Goal: Information Seeking & Learning: Learn about a topic

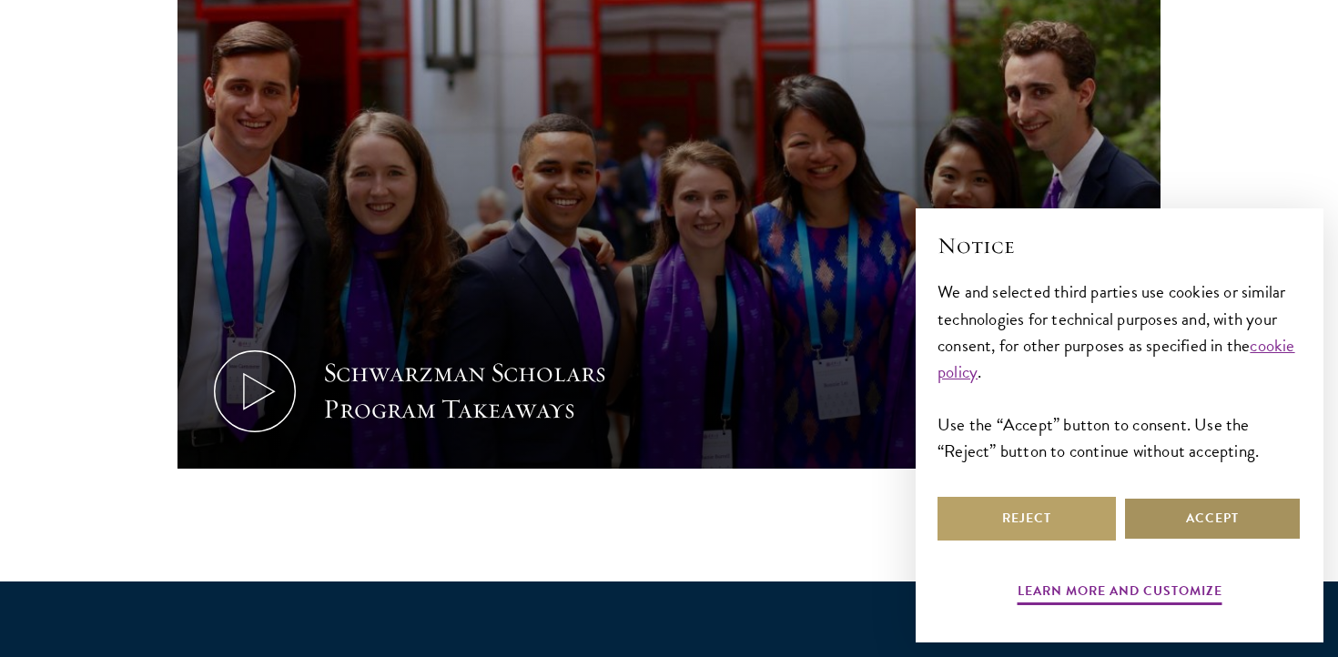
click at [1174, 528] on button "Accept" at bounding box center [1212, 519] width 178 height 44
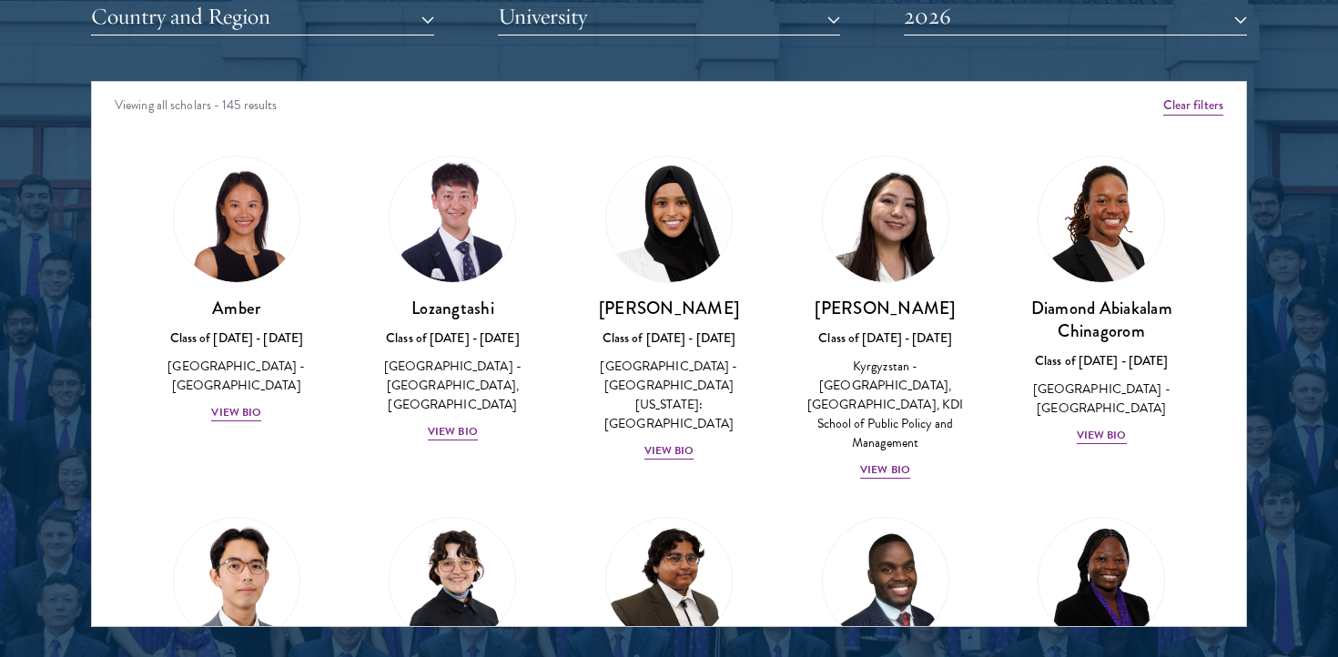
scroll to position [2338, 0]
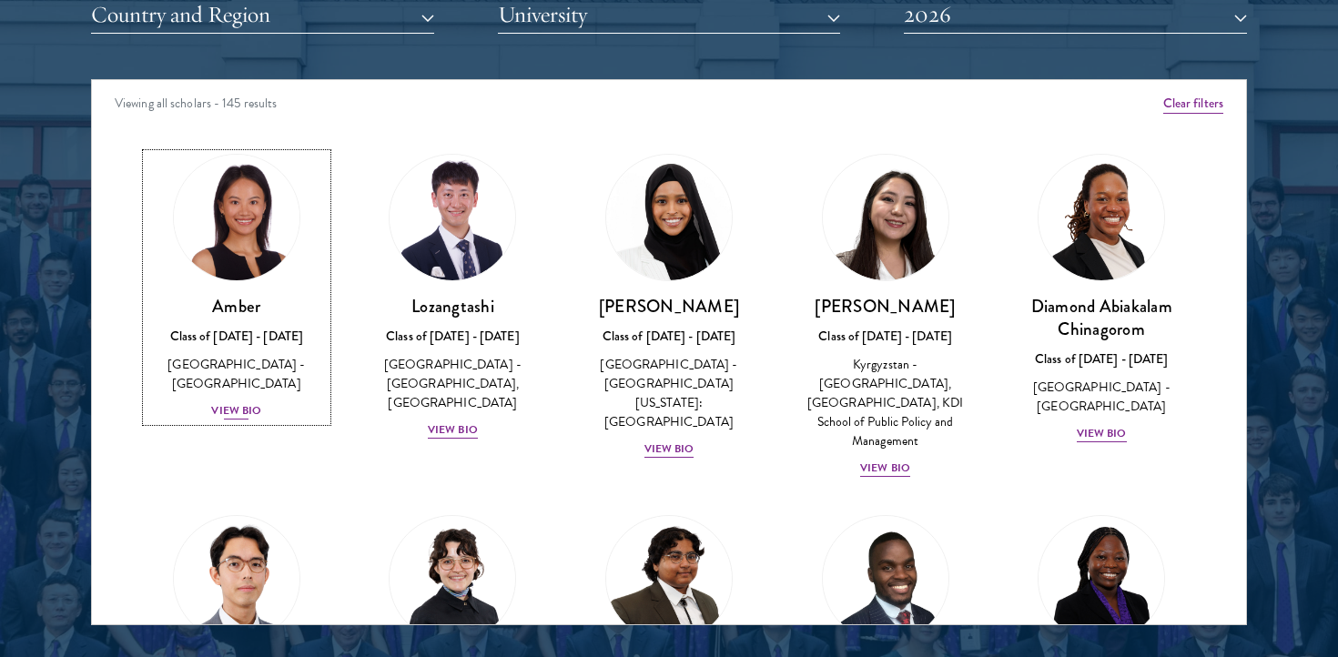
click at [218, 402] on div "View Bio" at bounding box center [236, 410] width 50 height 17
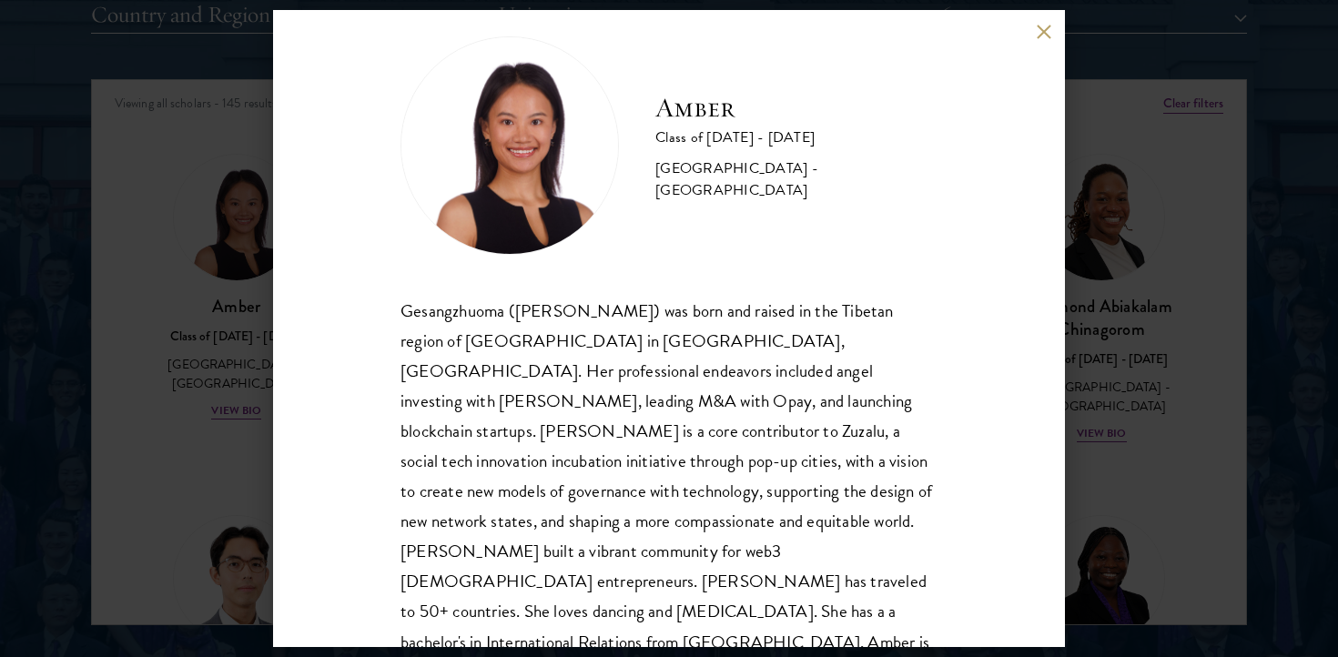
scroll to position [32, 0]
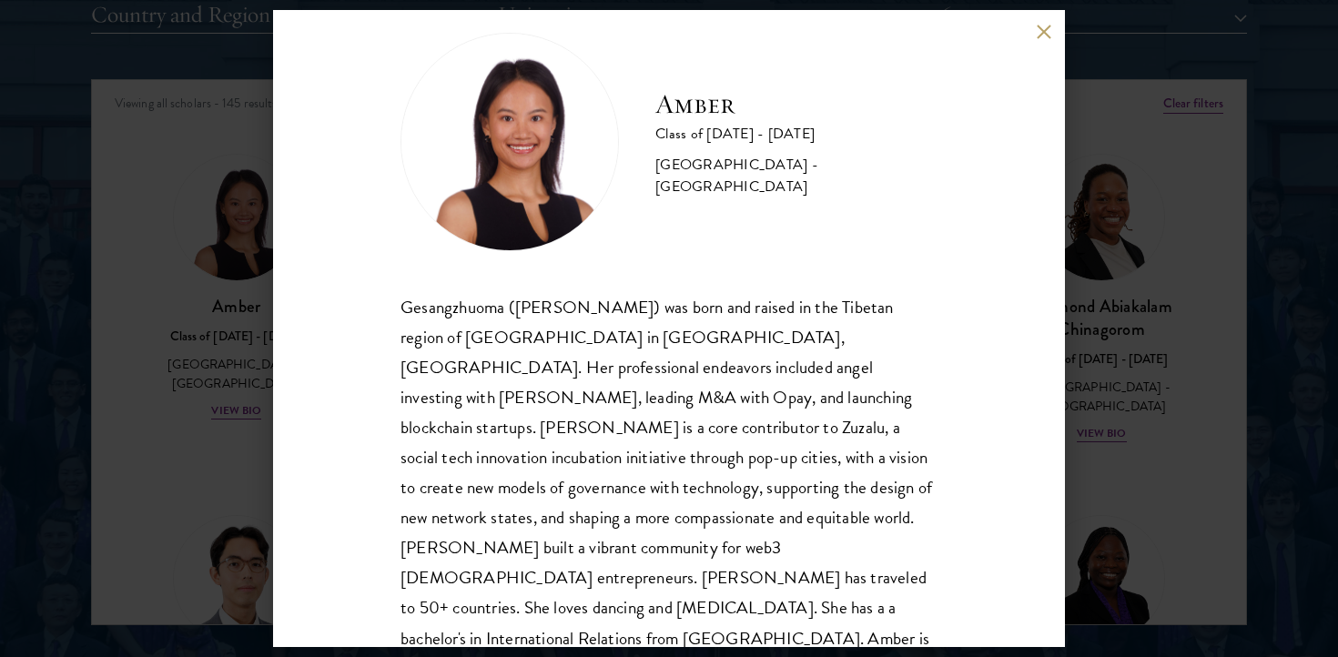
click at [261, 426] on div "Amber Class of [DATE] - [DATE] [GEOGRAPHIC_DATA] - [GEOGRAPHIC_DATA] Gesangzhuo…" at bounding box center [669, 328] width 1338 height 657
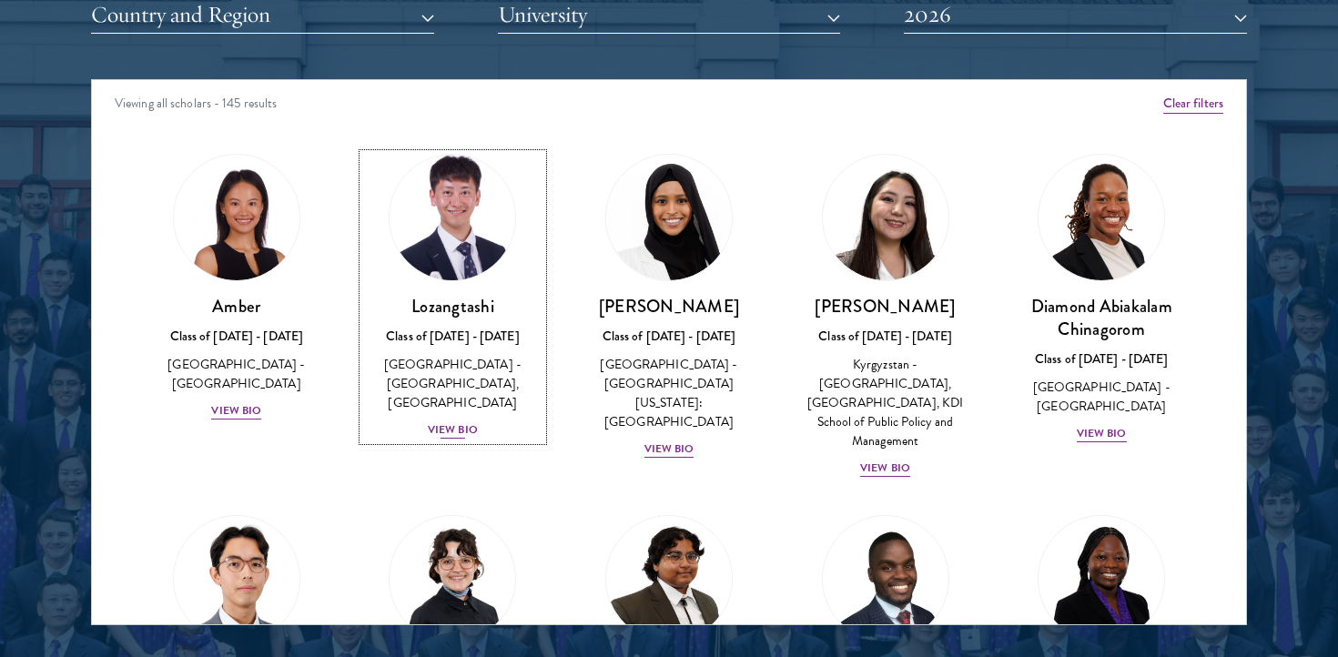
click at [426, 409] on div "[GEOGRAPHIC_DATA] - [GEOGRAPHIC_DATA], [GEOGRAPHIC_DATA]" at bounding box center [453, 383] width 180 height 57
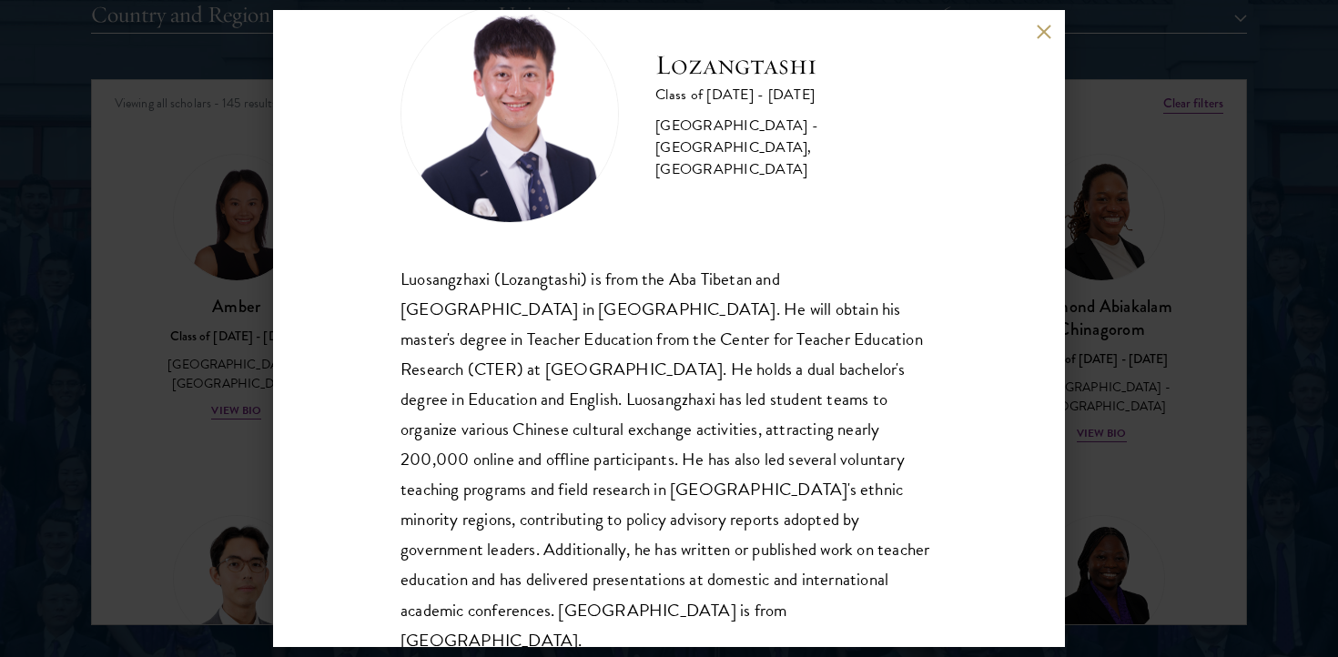
scroll to position [62, 0]
click at [293, 424] on div "Lozangtashi Class of [DATE] - [DATE] [GEOGRAPHIC_DATA] - [GEOGRAPHIC_DATA], [GE…" at bounding box center [669, 328] width 792 height 637
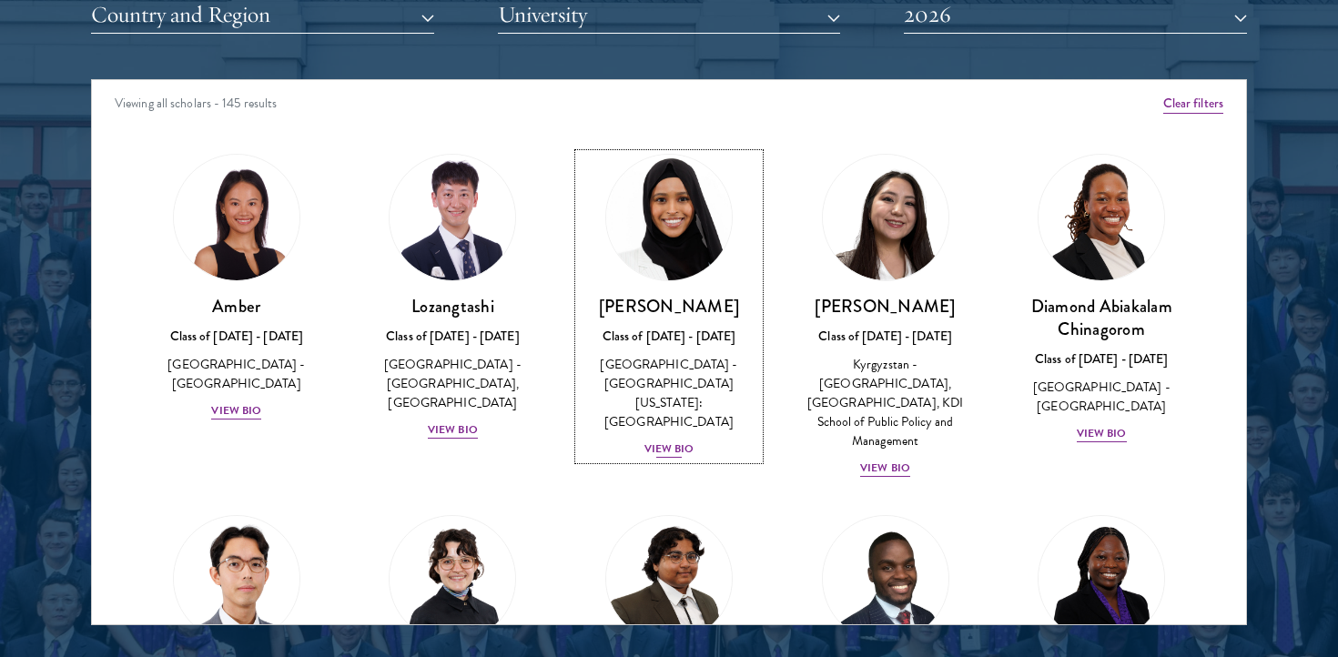
click at [648, 389] on div "[GEOGRAPHIC_DATA] - [GEOGRAPHIC_DATA][US_STATE]: [GEOGRAPHIC_DATA]" at bounding box center [669, 393] width 180 height 76
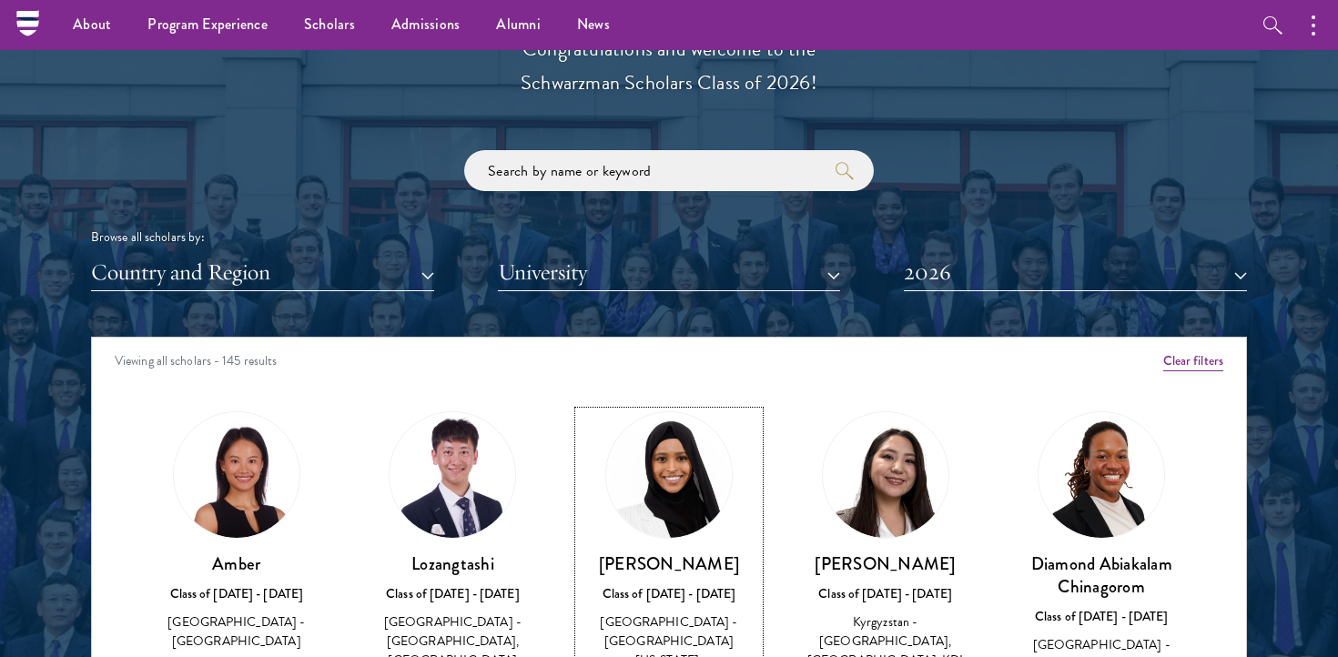
scroll to position [2076, 0]
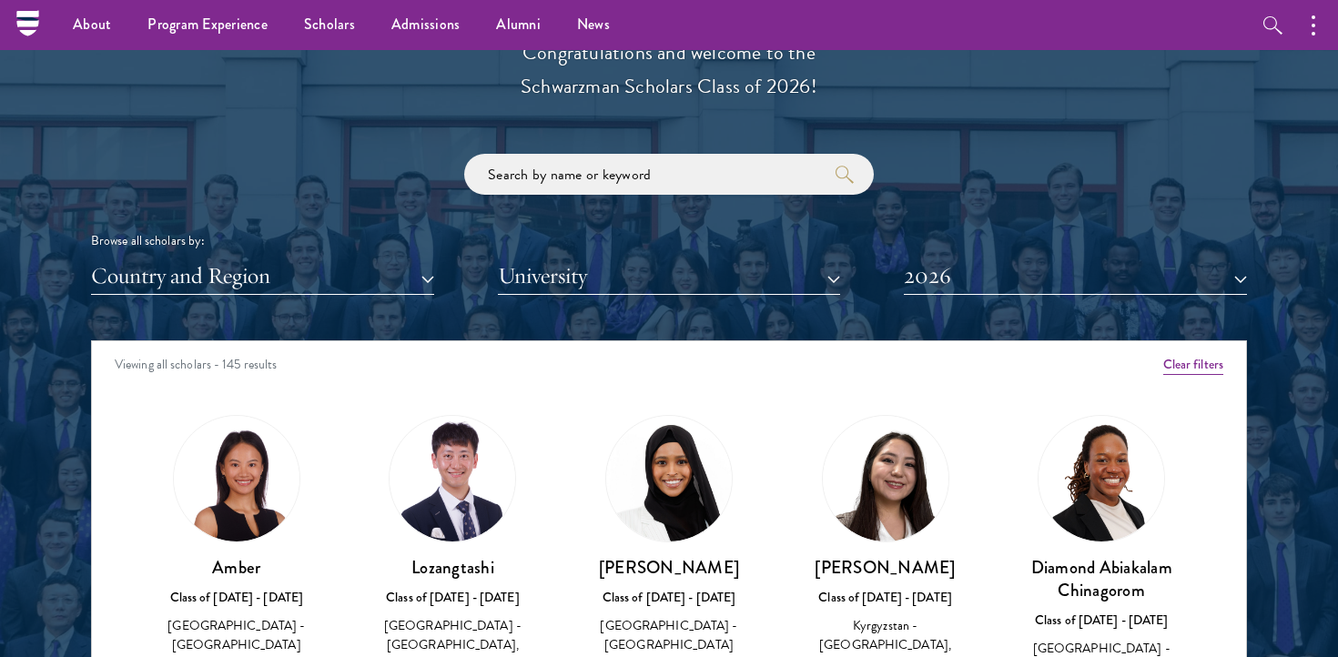
click at [614, 296] on div "Scholar Directory Congratulations and welcome to the Schwarzman Scholars Class …" at bounding box center [669, 424] width 1156 height 926
click at [606, 287] on button "University" at bounding box center [669, 276] width 343 height 37
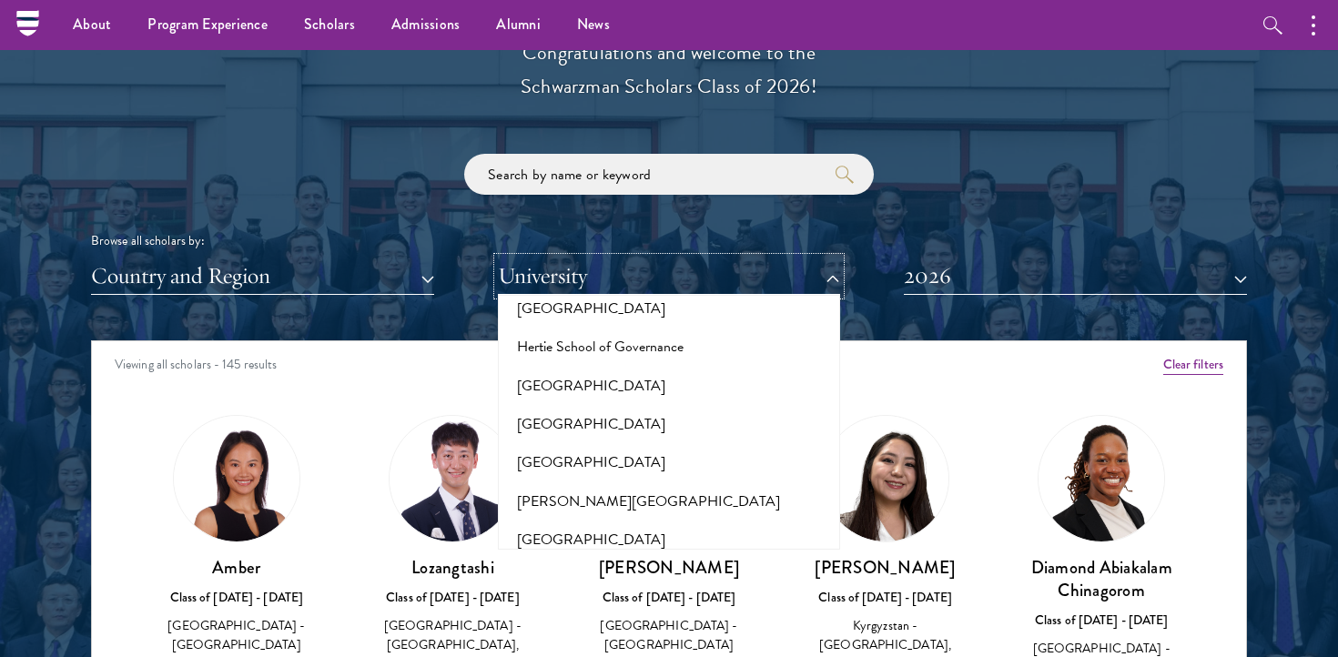
scroll to position [4743, 0]
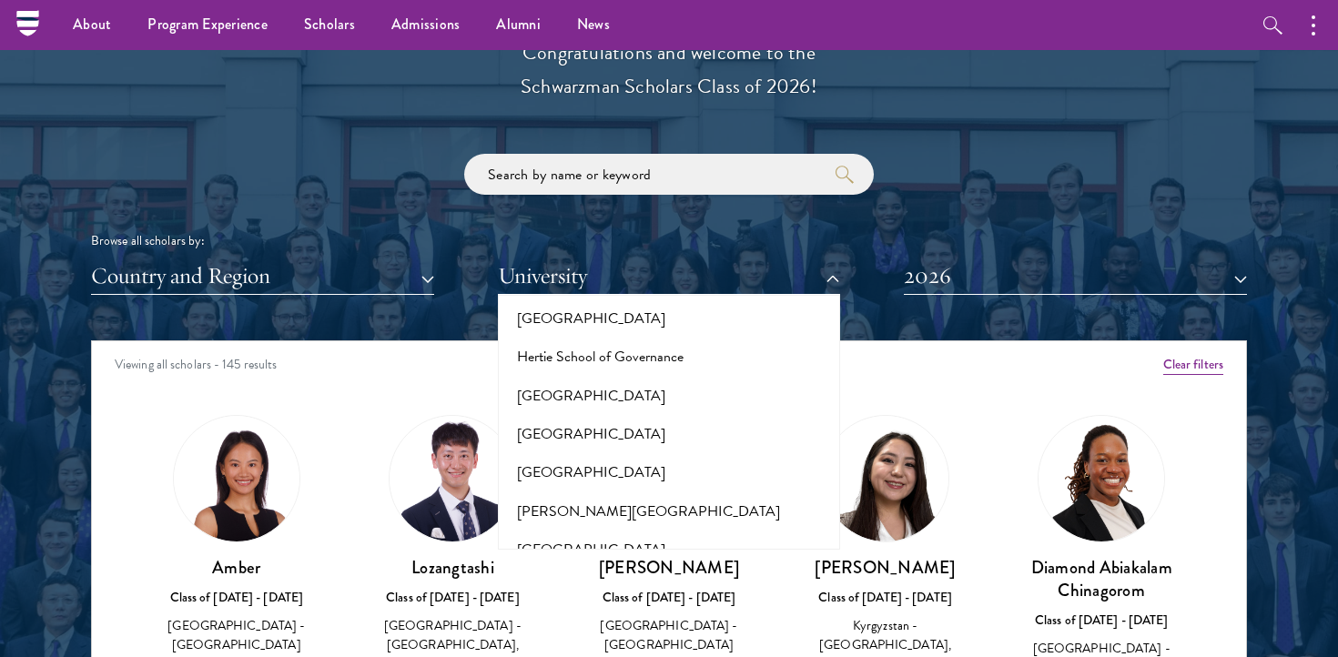
click at [451, 323] on div "Scholar Directory Congratulations and welcome to the Schwarzman Scholars Class …" at bounding box center [669, 424] width 1156 height 926
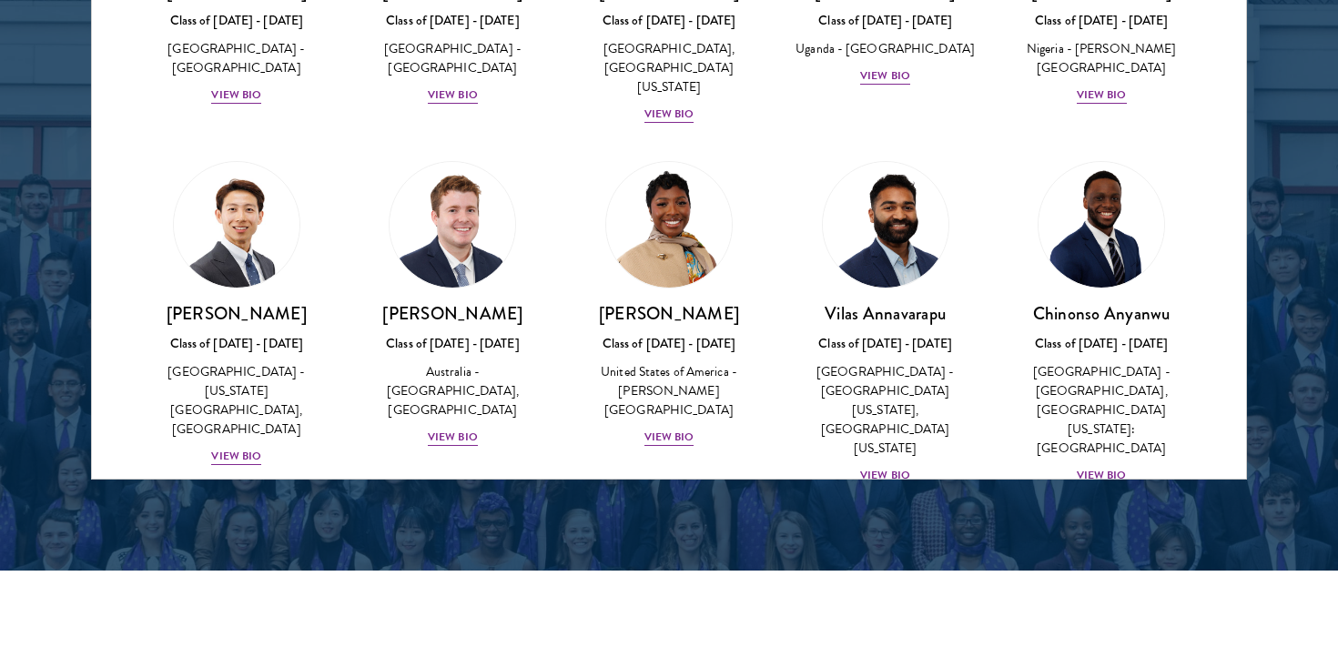
scroll to position [533, 0]
click at [436, 428] on div "View Bio" at bounding box center [453, 436] width 50 height 17
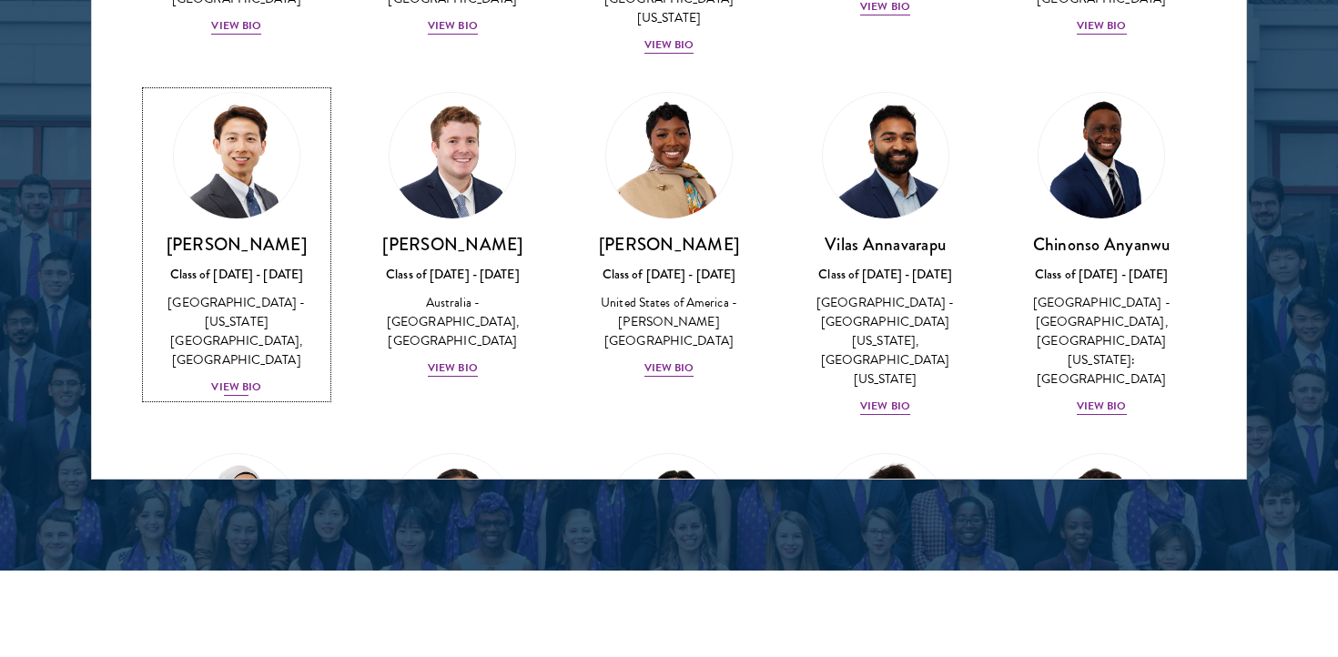
click at [264, 340] on div "[PERSON_NAME] Class of [DATE] - [DATE] [GEOGRAPHIC_DATA] - [US_STATE][GEOGRAPHI…" at bounding box center [237, 315] width 180 height 165
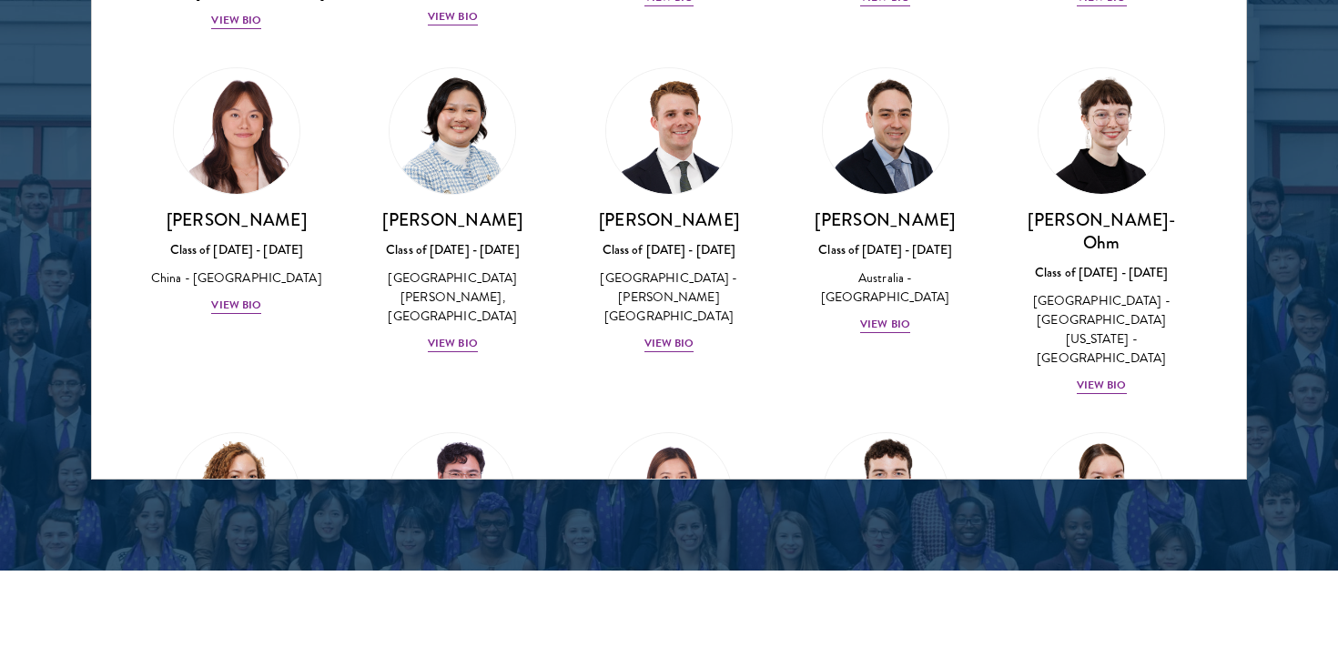
scroll to position [1737, 0]
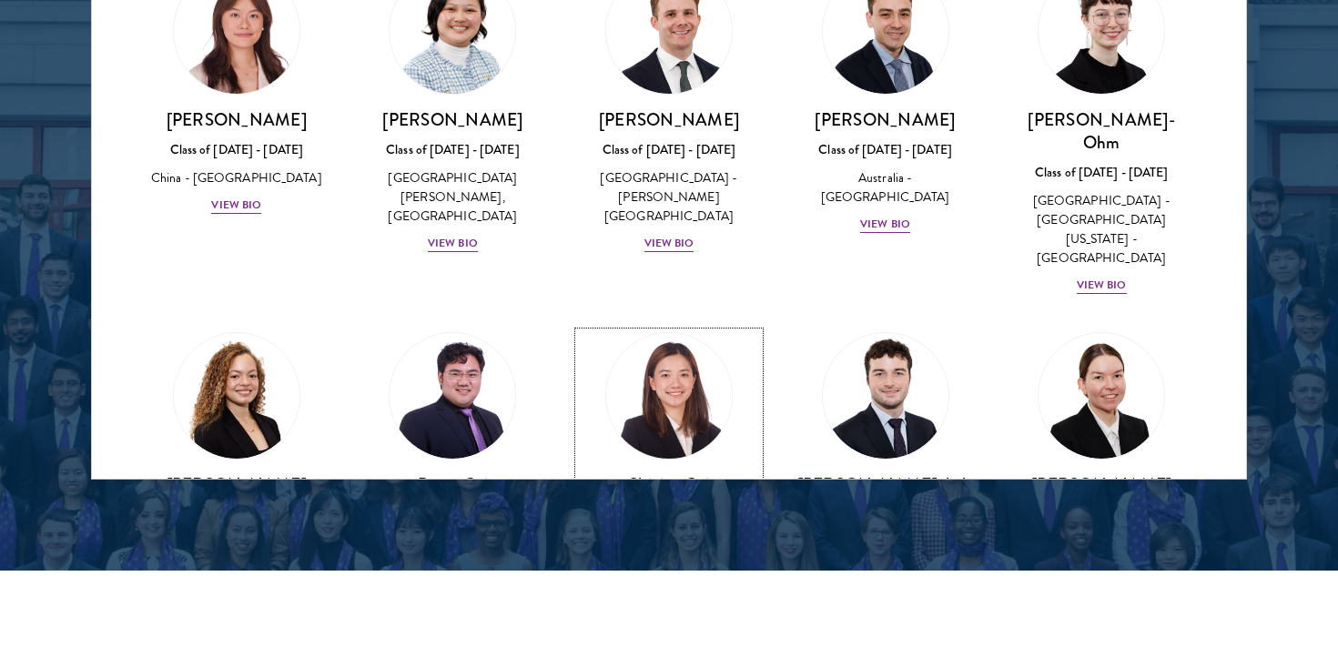
click at [716, 505] on div "Class of [DATE] - [DATE]" at bounding box center [669, 514] width 180 height 19
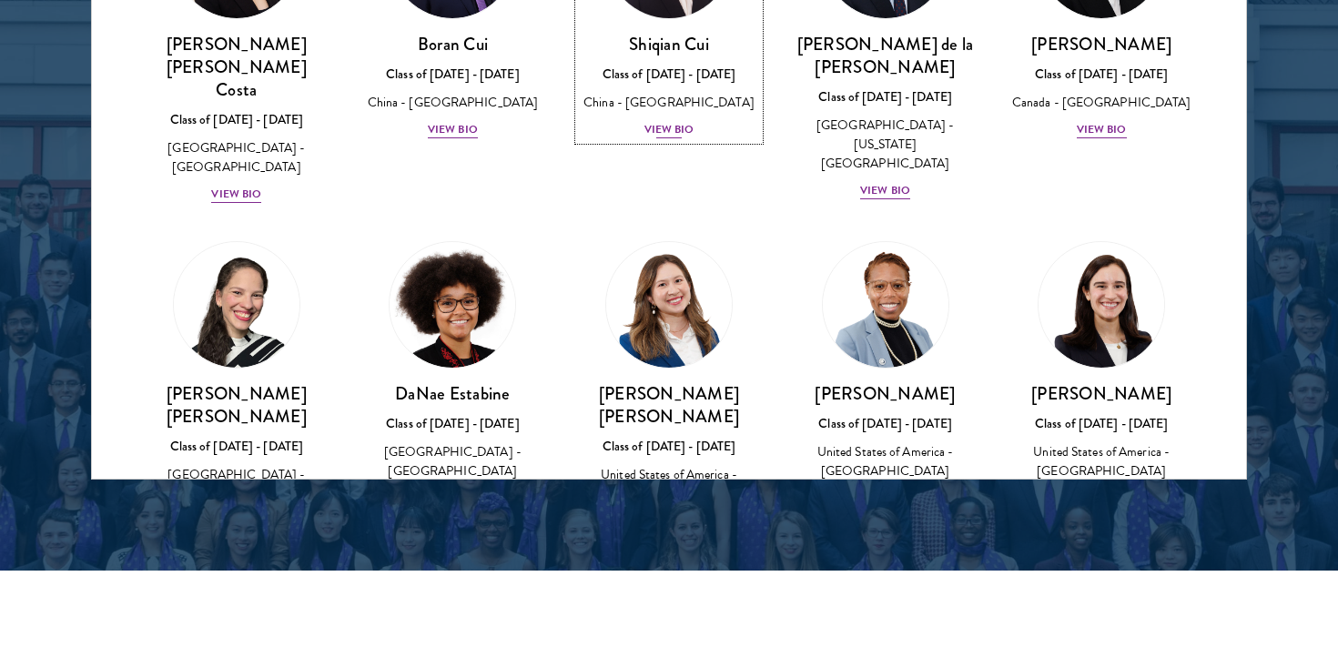
scroll to position [2193, 0]
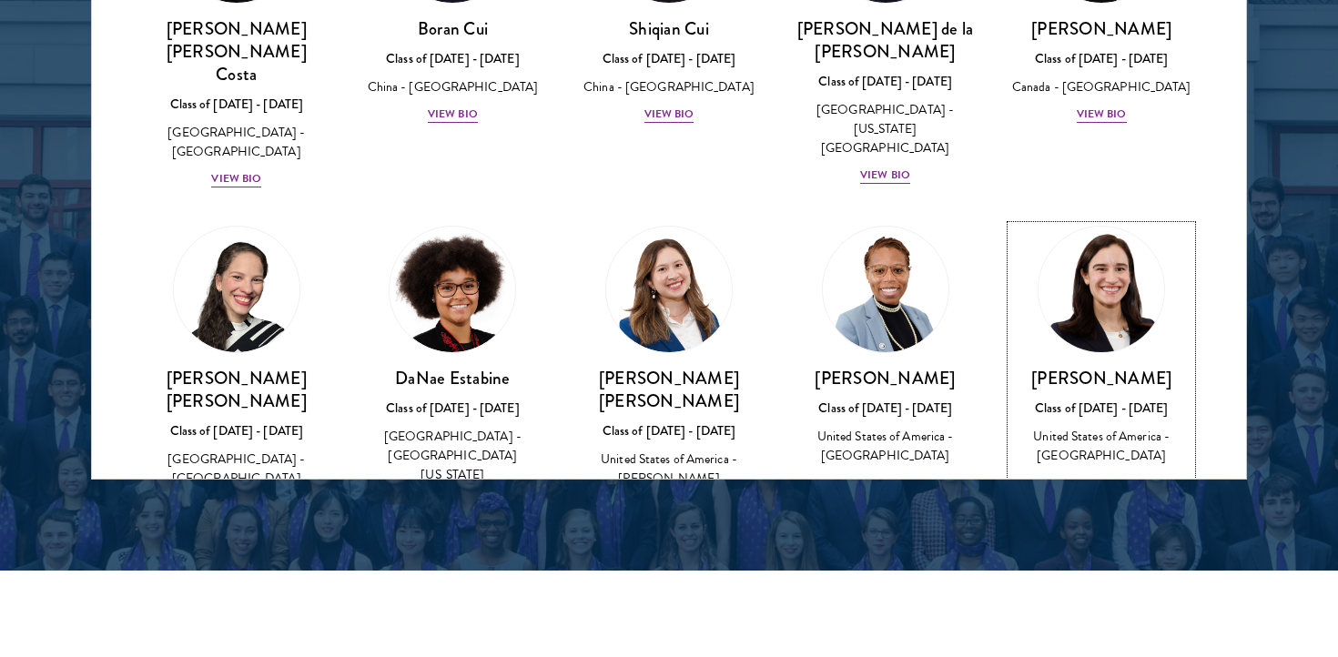
click at [1044, 399] on div "Class of [DATE] - [DATE]" at bounding box center [1101, 408] width 180 height 19
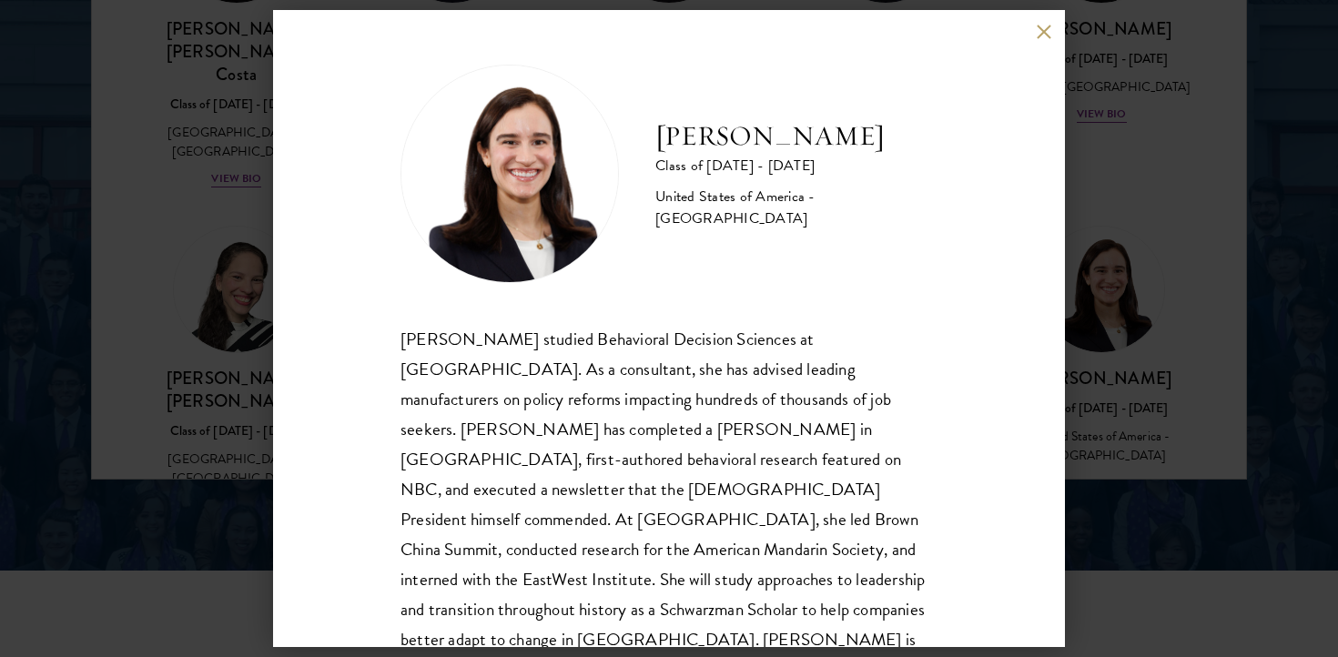
scroll to position [2, 0]
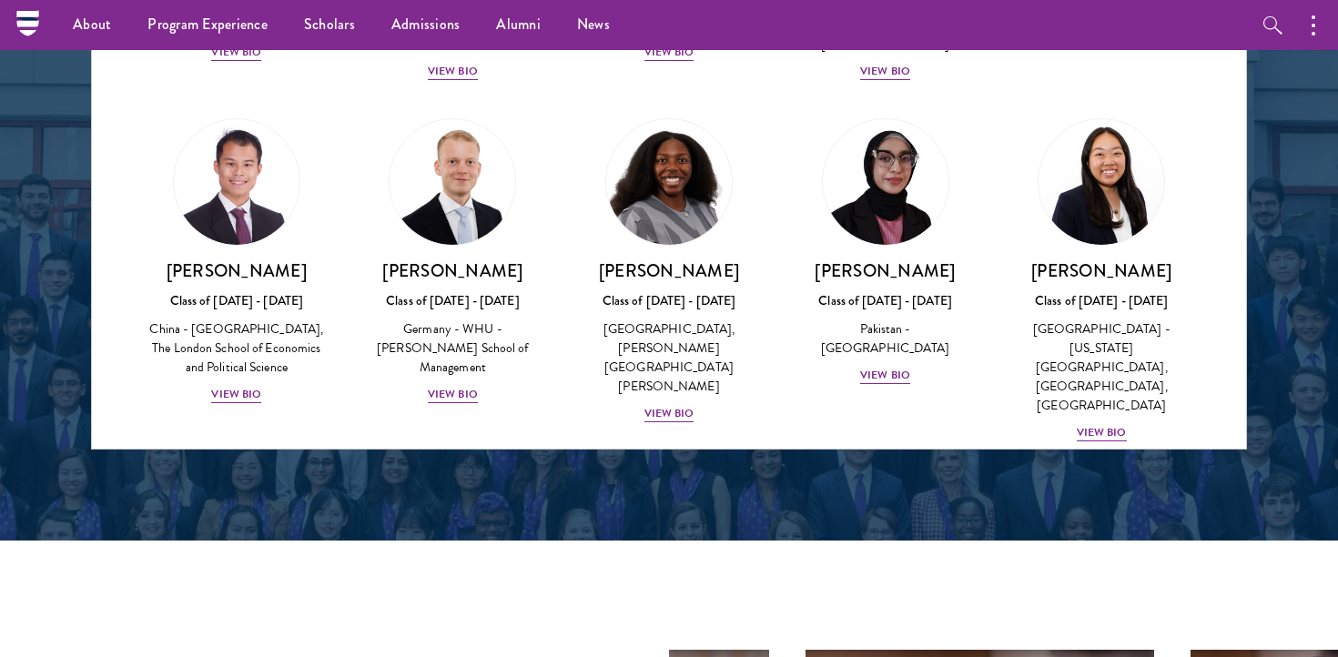
scroll to position [3371, 0]
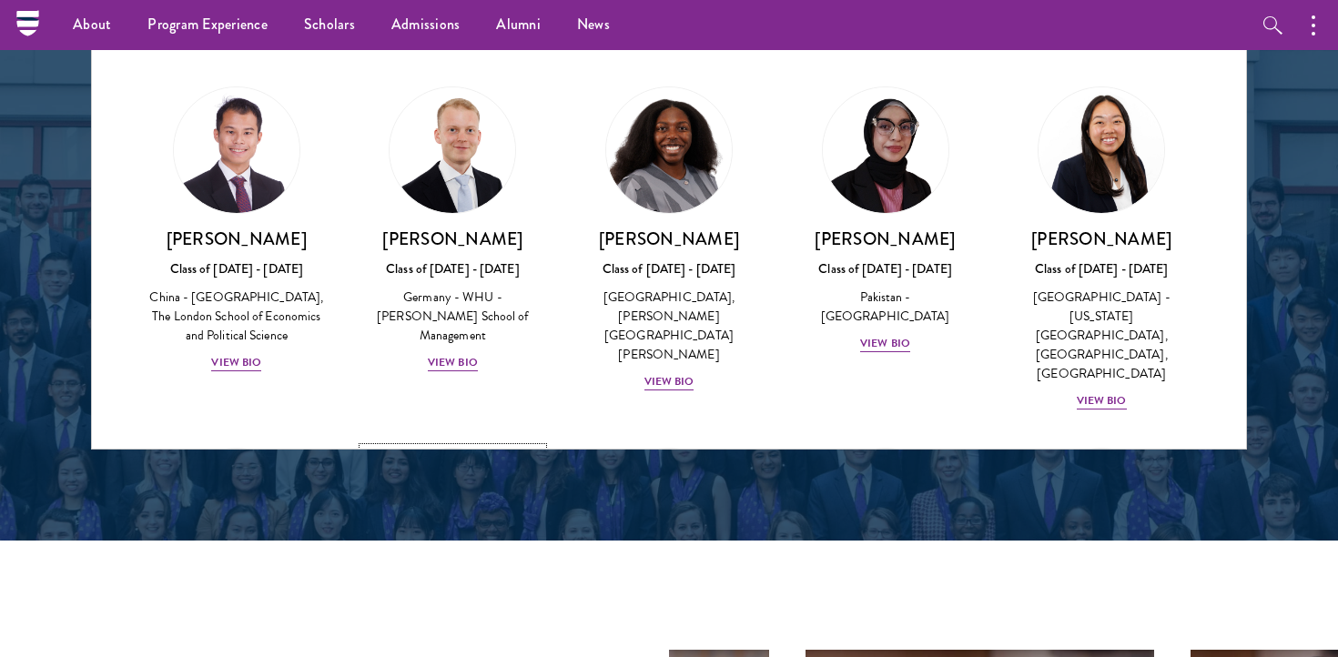
click at [501, 448] on link "[PERSON_NAME] Class of [DATE] - [DATE] [GEOGRAPHIC_DATA] - [GEOGRAPHIC_DATA] Vi…" at bounding box center [453, 572] width 180 height 249
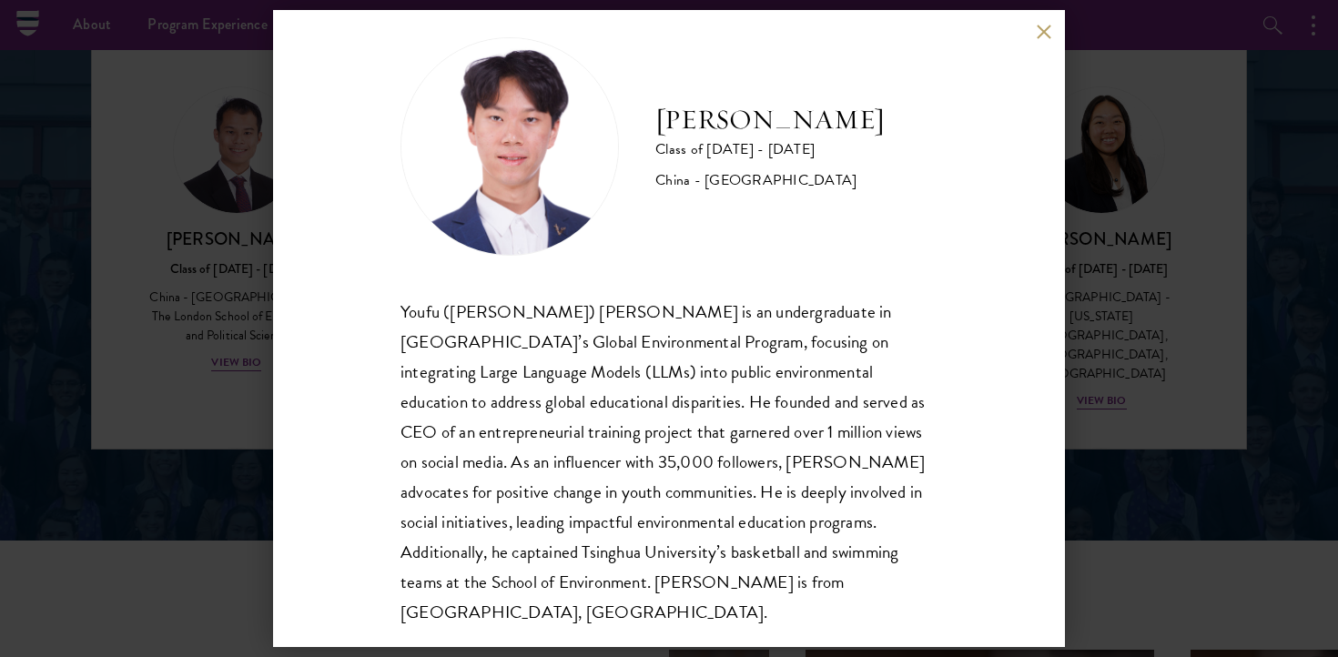
scroll to position [32, 0]
